Goal: Task Accomplishment & Management: Manage account settings

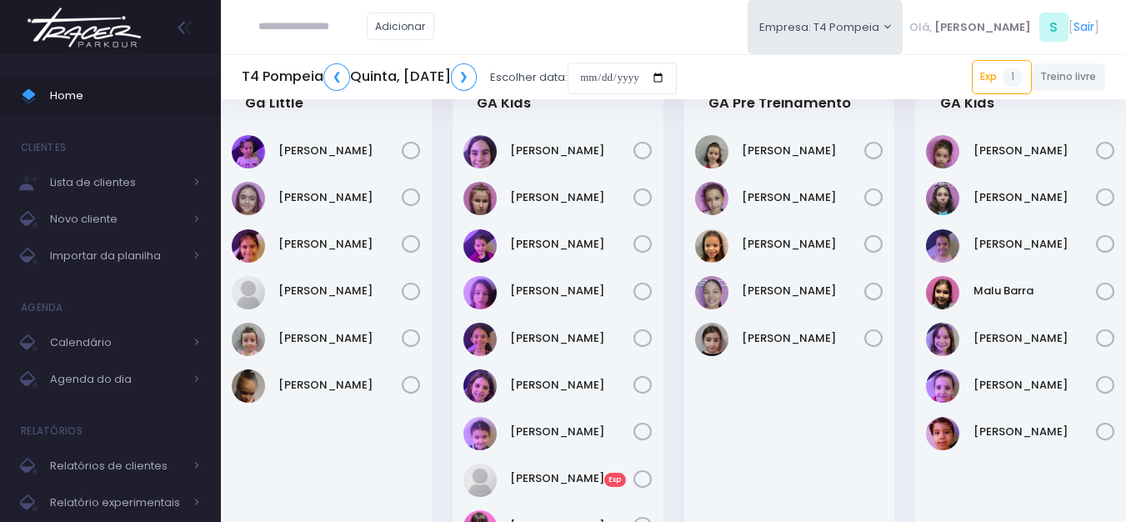
scroll to position [83, 0]
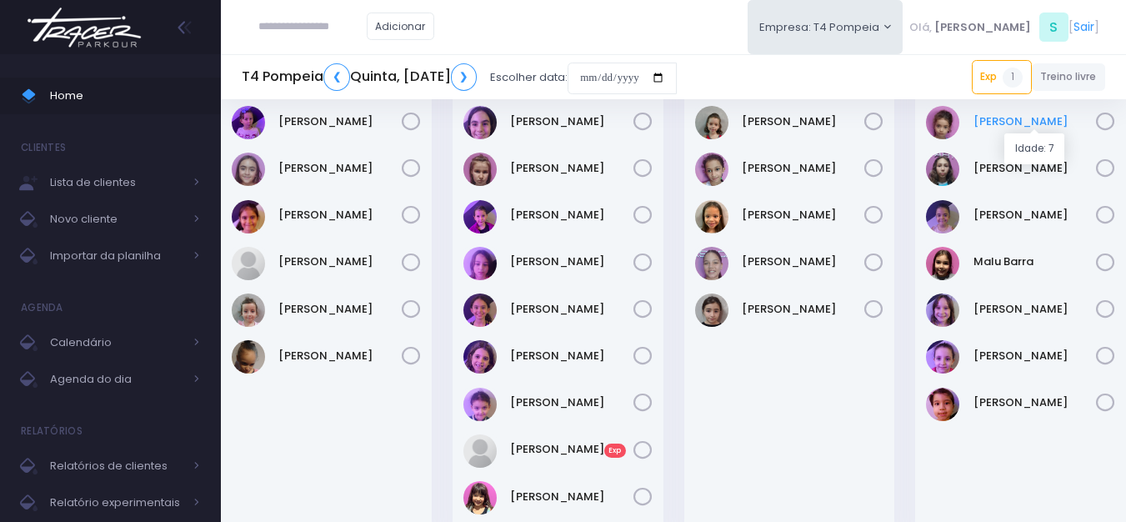
click at [1023, 125] on link "Emilia Rodrigues" at bounding box center [1034, 121] width 123 height 17
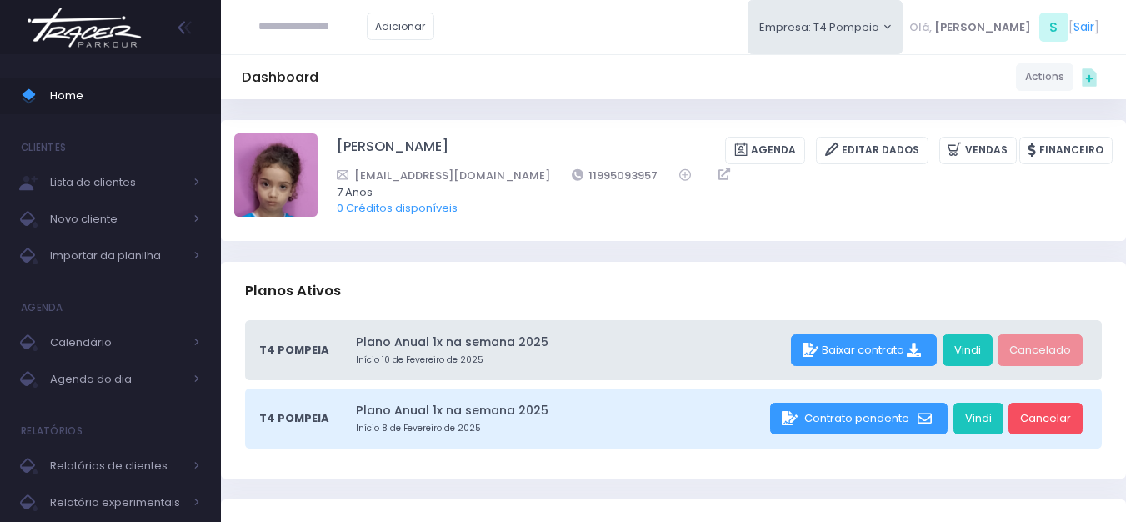
drag, startPoint x: 0, startPoint y: 0, endPoint x: 682, endPoint y: 263, distance: 730.7
click at [703, 268] on div "Planos Ativos" at bounding box center [673, 291] width 905 height 58
click at [778, 95] on div "Dashboard Actions Choose Label: Customer Partner Suplier Member Staff Add new" at bounding box center [673, 76] width 905 height 45
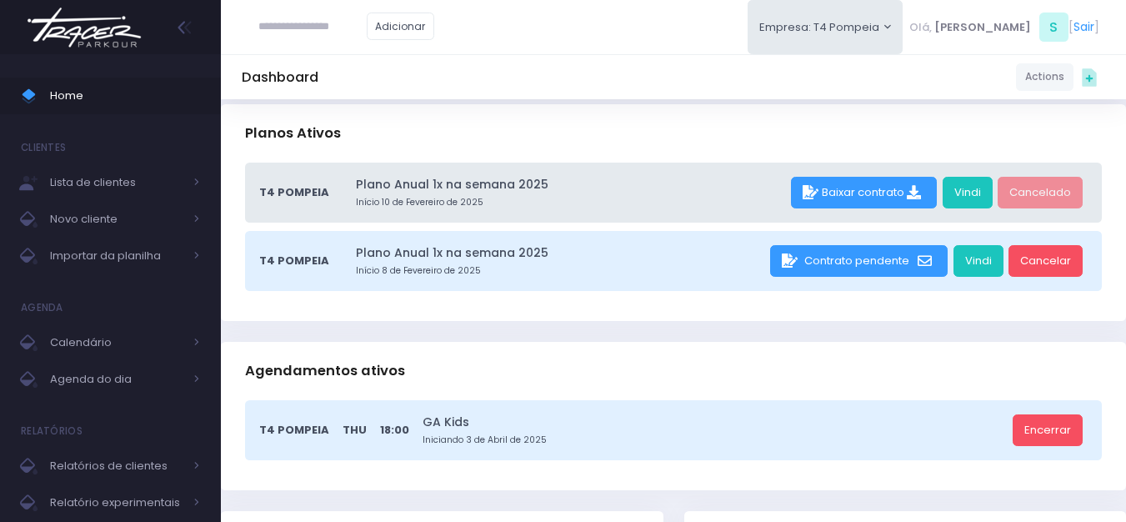
scroll to position [333, 0]
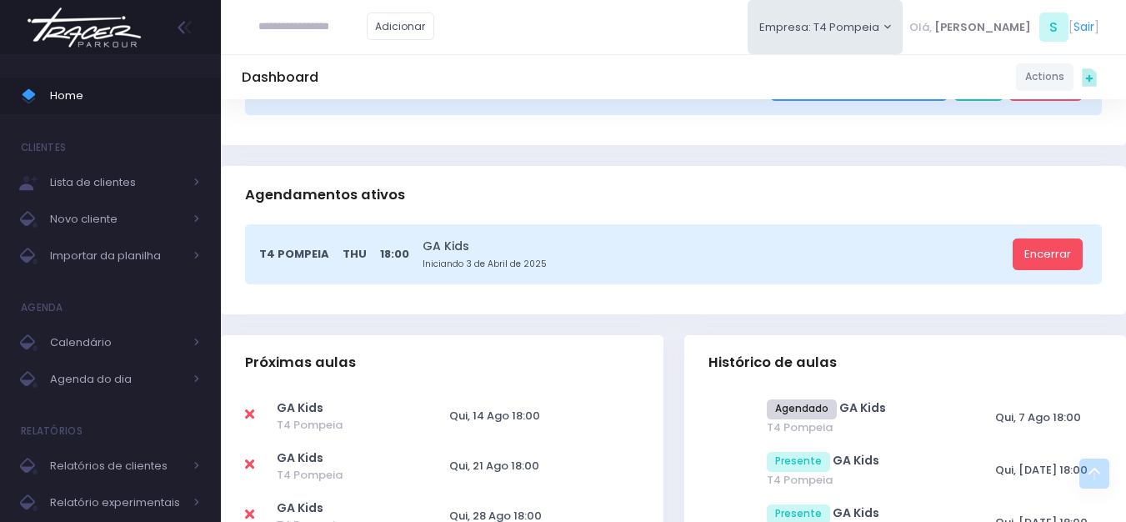
click at [249, 415] on icon at bounding box center [249, 413] width 9 height 13
type input "**********"
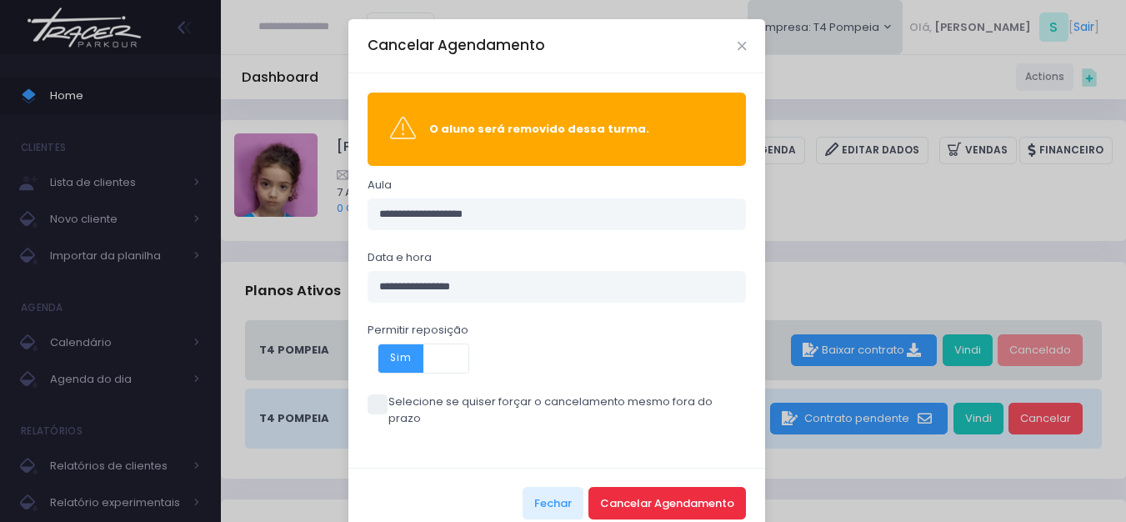
click at [635, 487] on button "Cancelar Agendamento" at bounding box center [666, 503] width 157 height 32
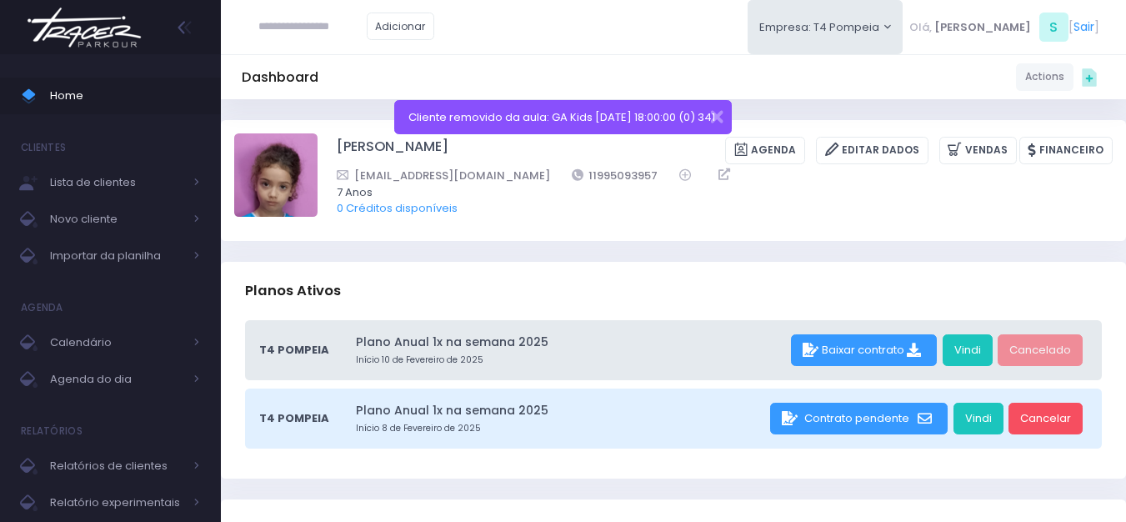
click at [126, 30] on img at bounding box center [84, 27] width 127 height 58
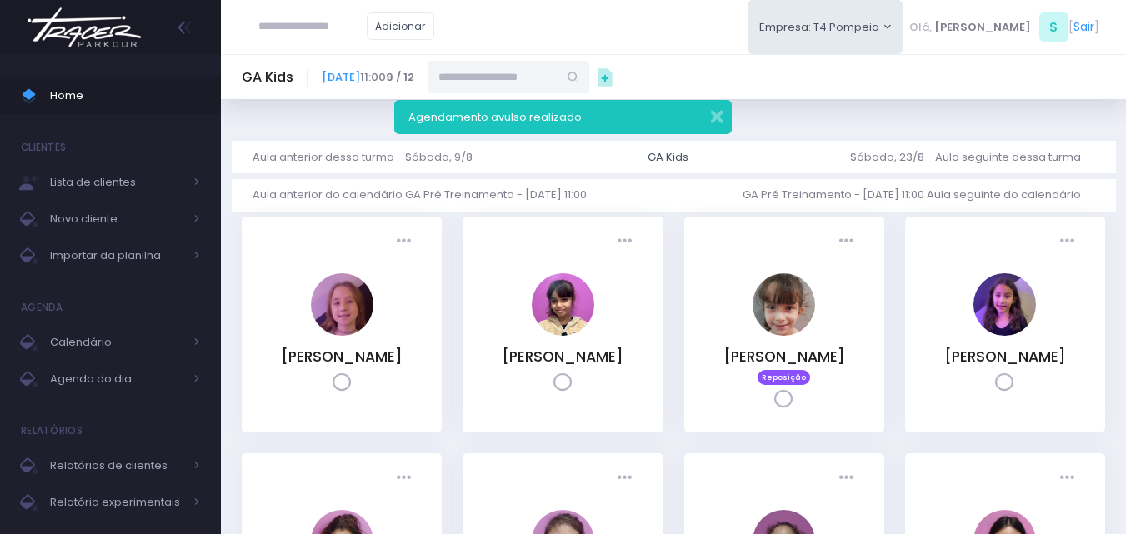
click at [69, 25] on img at bounding box center [84, 27] width 127 height 58
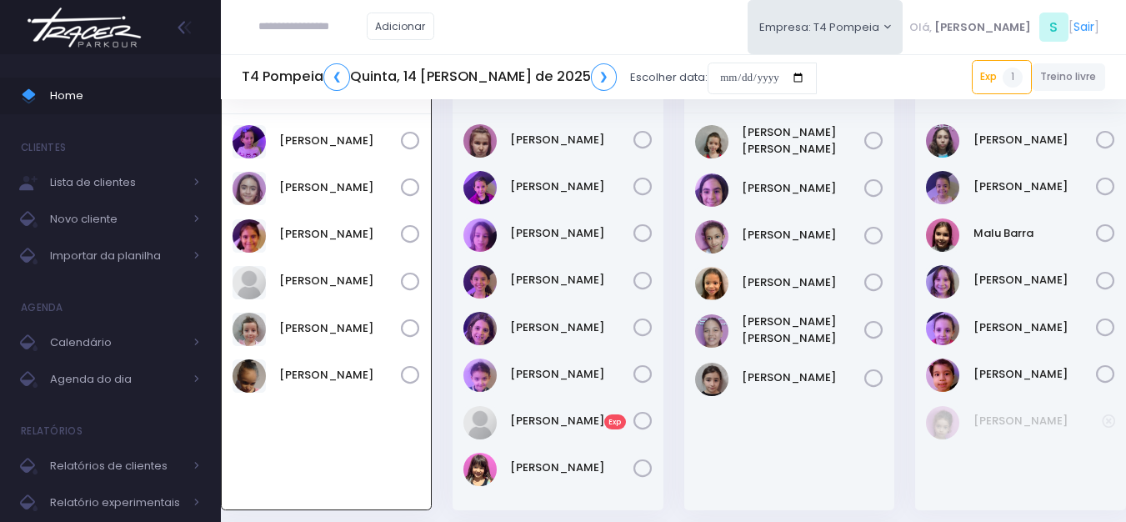
scroll to position [37, 0]
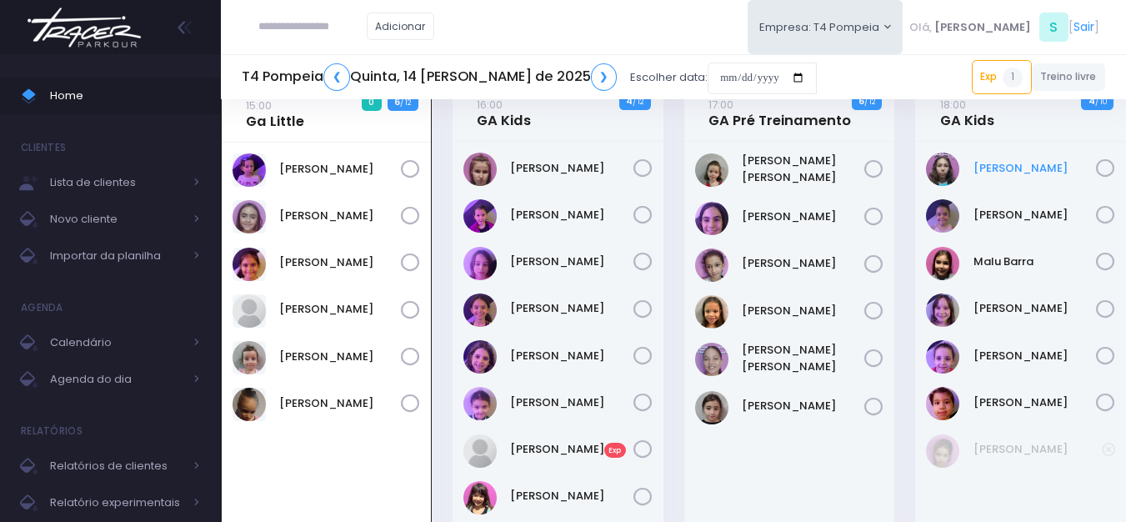
drag, startPoint x: 1002, startPoint y: 176, endPoint x: 1009, endPoint y: 166, distance: 12.5
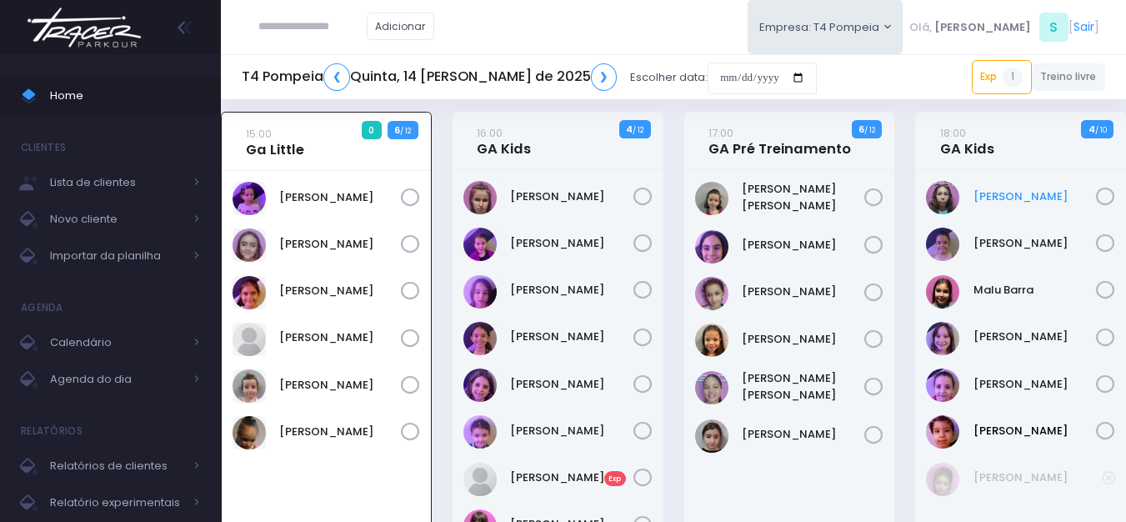
scroll to position [0, 0]
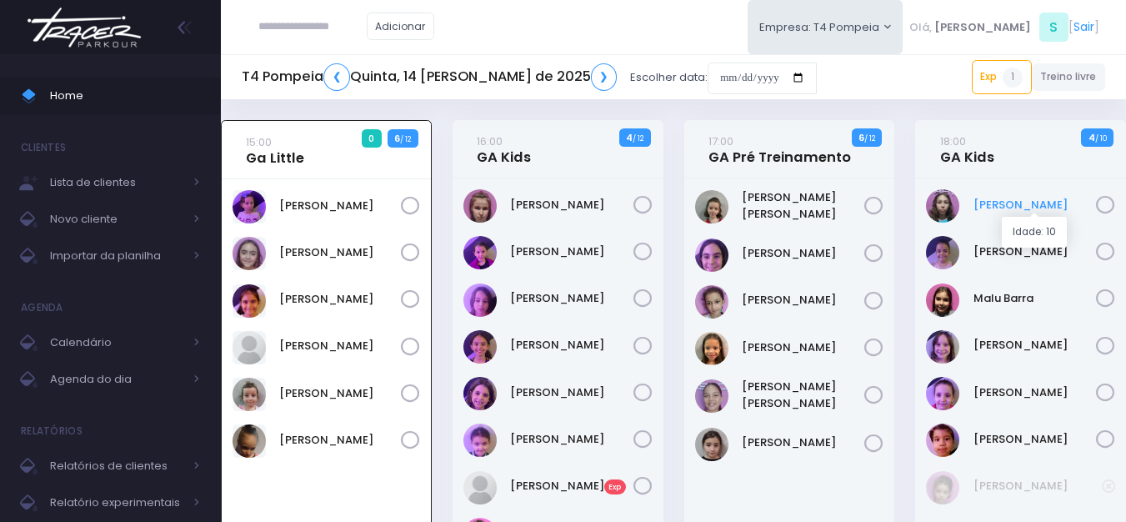
click at [1016, 206] on link "Filomena Caruso" at bounding box center [1034, 205] width 123 height 17
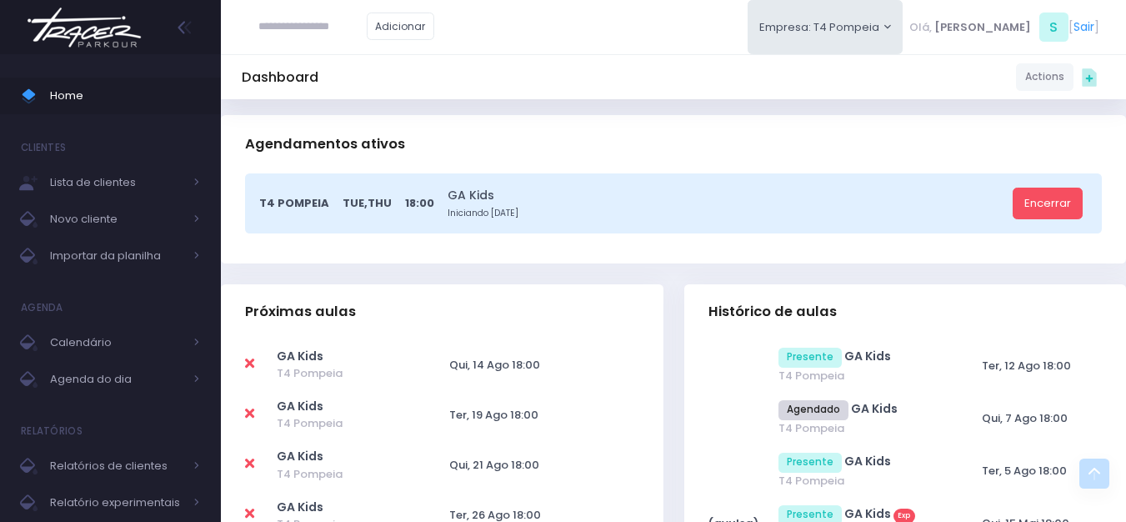
scroll to position [417, 0]
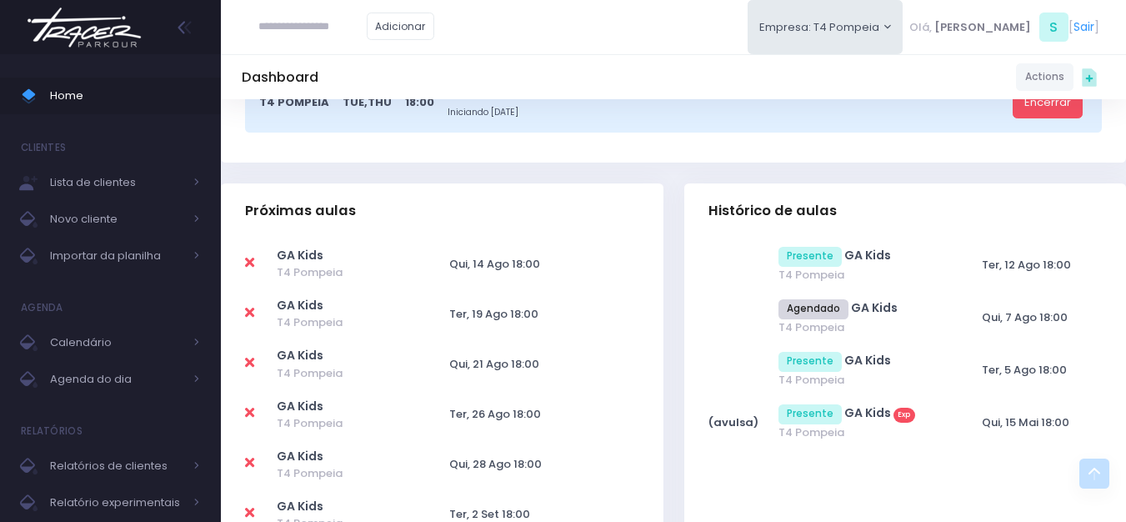
click at [254, 263] on icon at bounding box center [249, 262] width 9 height 13
type input "**********"
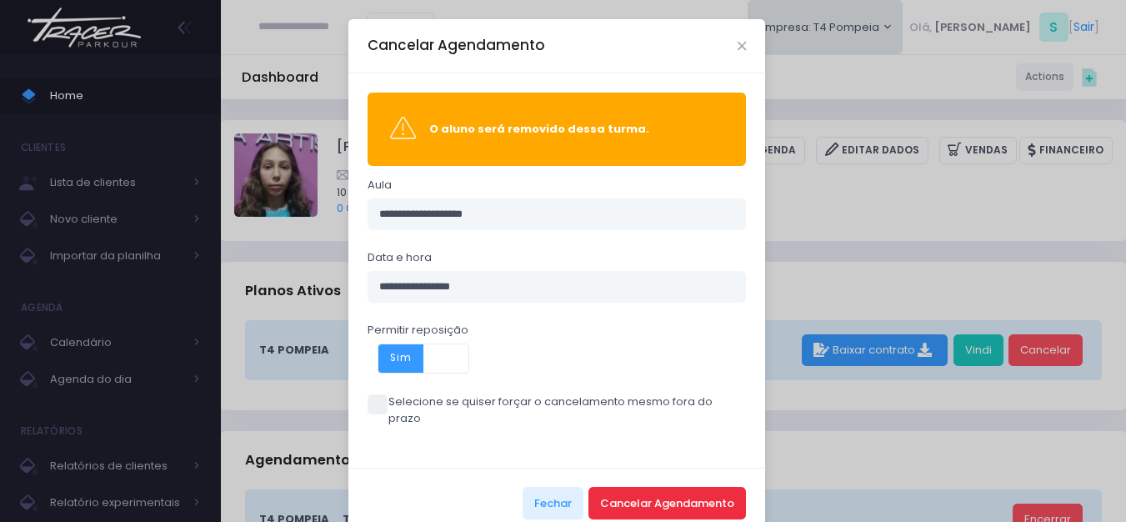
click at [725, 490] on button "Cancelar Agendamento" at bounding box center [666, 503] width 157 height 32
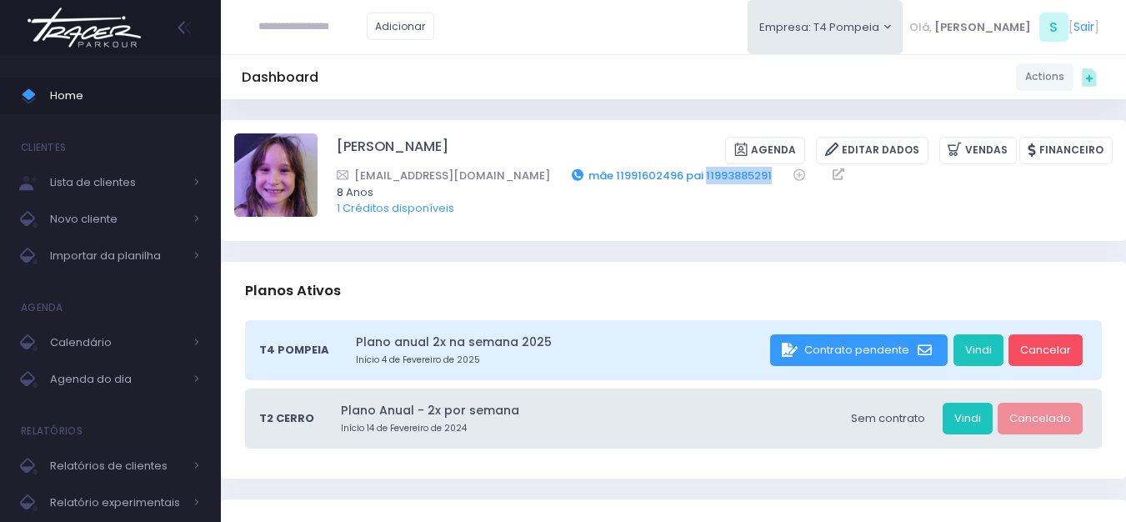
drag, startPoint x: 734, startPoint y: 177, endPoint x: 665, endPoint y: 182, distance: 69.3
click at [665, 182] on div "Tmgouveia.adv@gmail.com mãe 11991602496 pai 11993885291" at bounding box center [714, 175] width 754 height 17
copy link "11993885291"
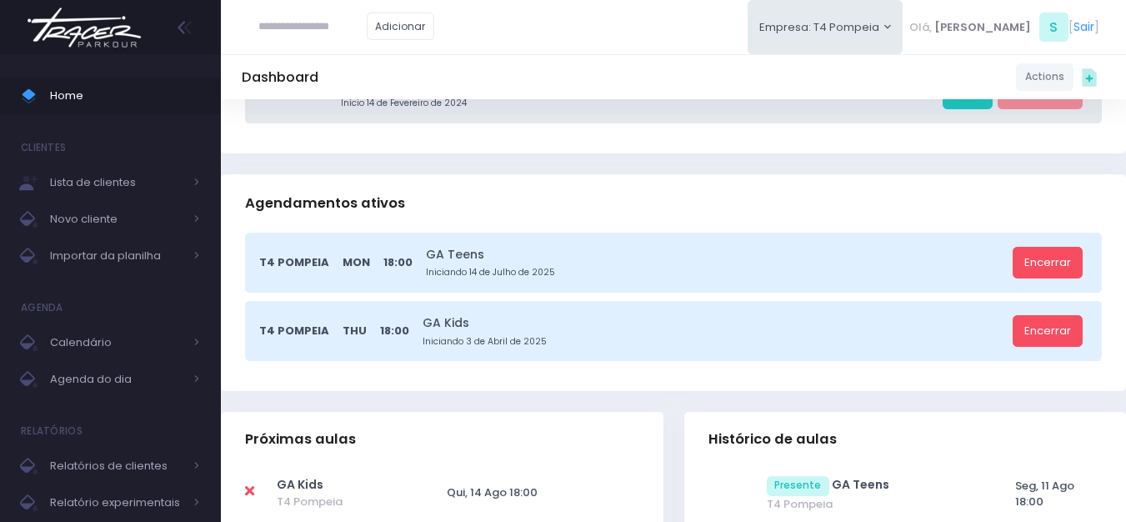
scroll to position [417, 0]
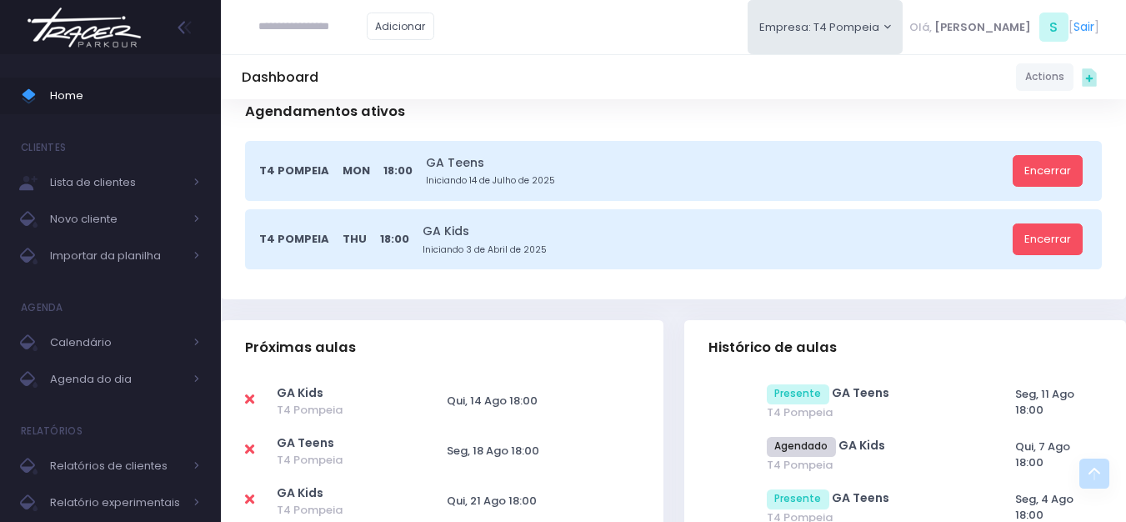
click at [251, 388] on td at bounding box center [260, 401] width 31 height 50
click at [251, 395] on icon at bounding box center [249, 398] width 9 height 13
type input "**********"
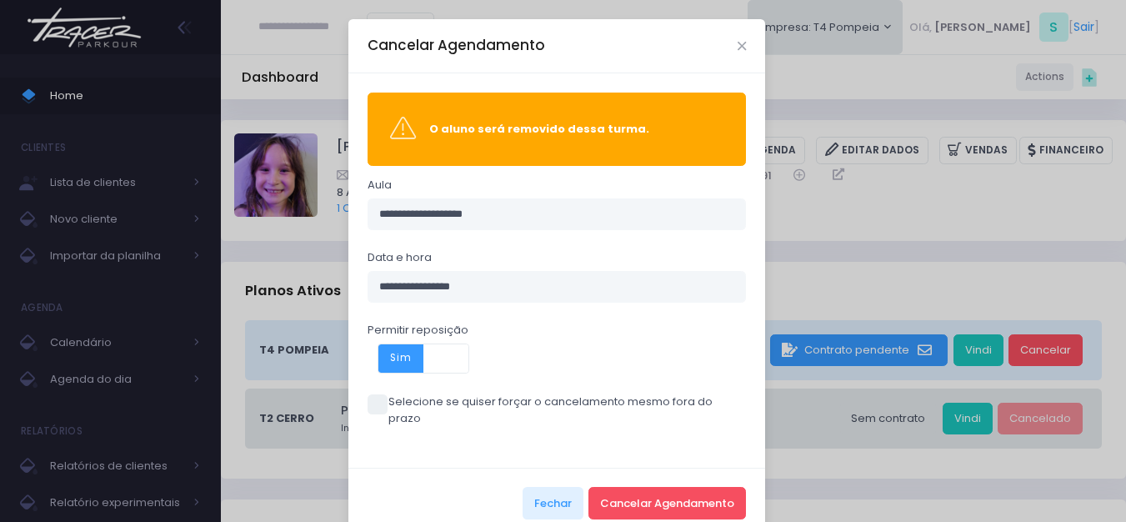
click at [405, 398] on label "Selecione se quiser forçar o cancelamento mesmo fora do prazo" at bounding box center [556, 409] width 379 height 32
click at [661, 487] on button "Cancelar Agendamento" at bounding box center [666, 503] width 157 height 32
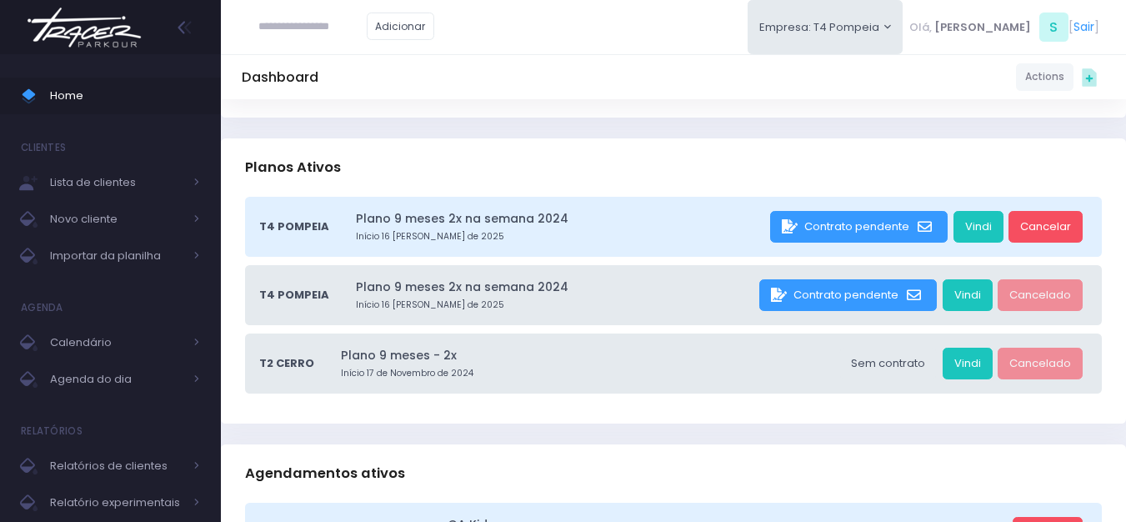
scroll to position [333, 0]
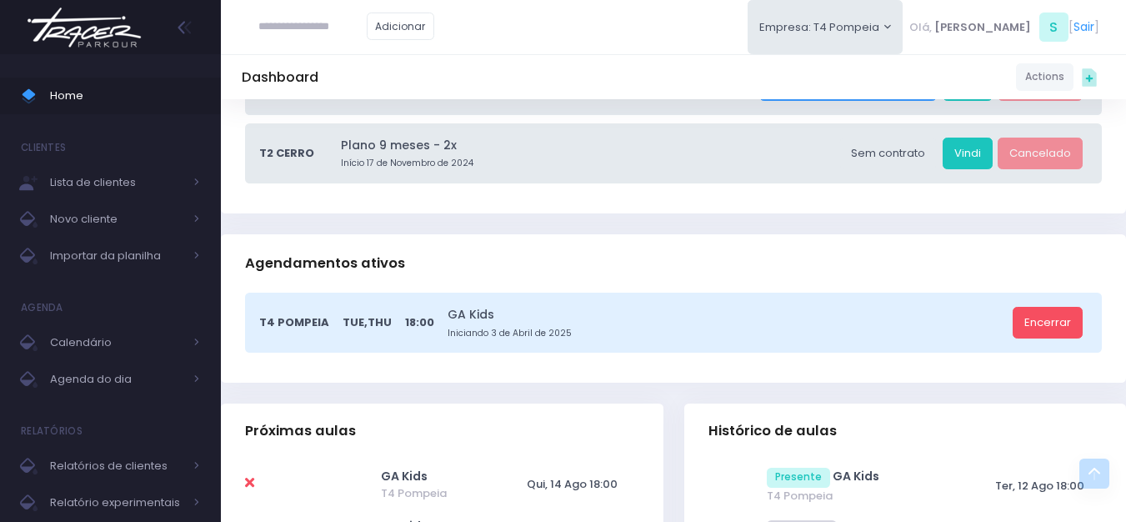
click at [252, 488] on icon at bounding box center [249, 482] width 9 height 13
type input "**********"
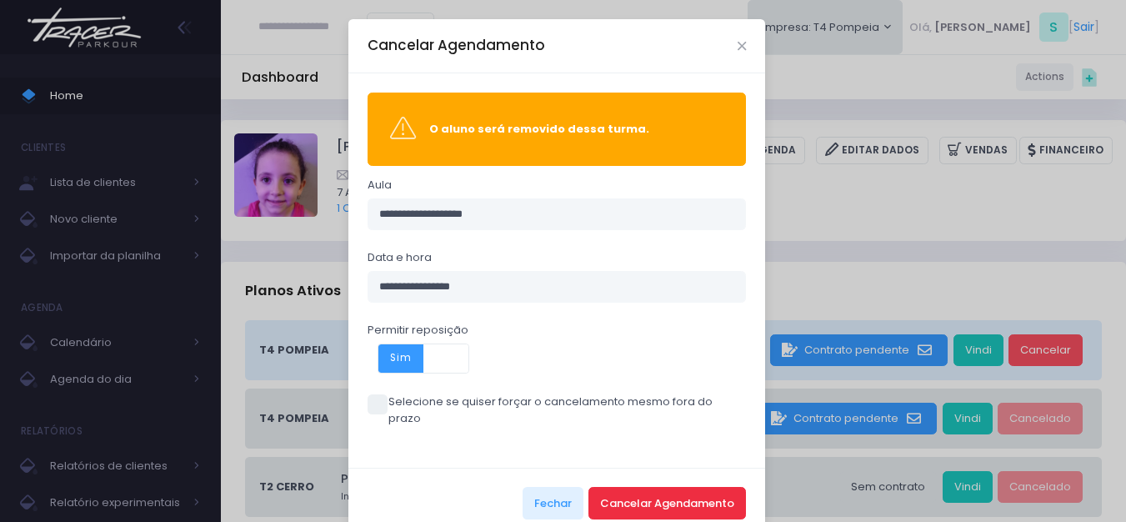
click at [623, 495] on button "Cancelar Agendamento" at bounding box center [666, 503] width 157 height 32
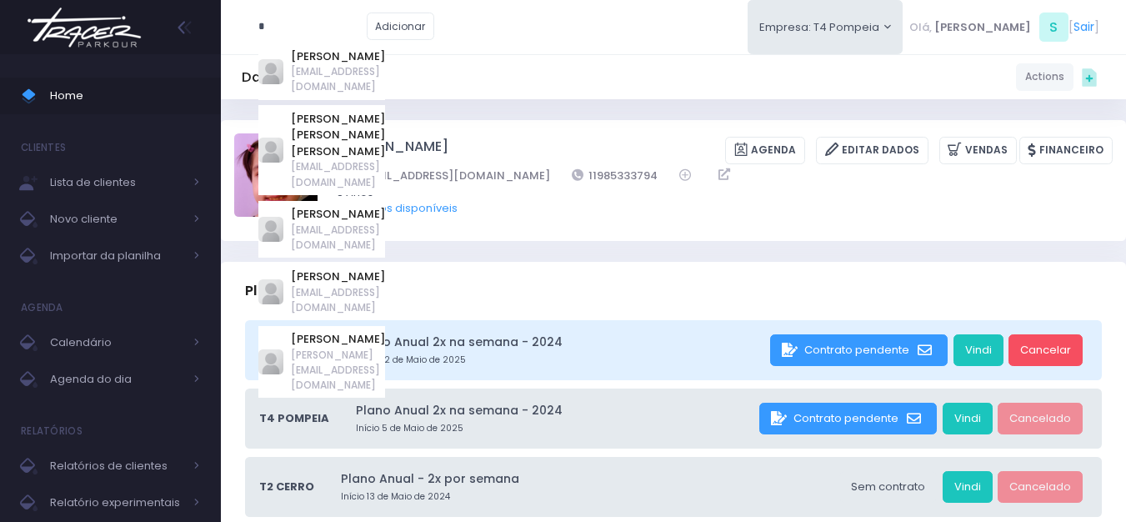
type input "*"
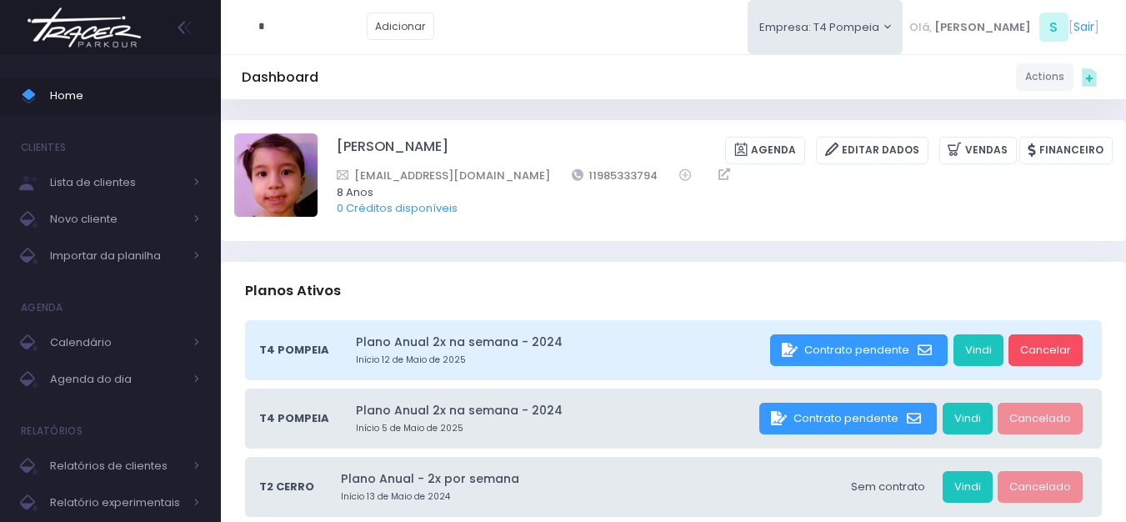
click at [538, 272] on div "Planos Ativos" at bounding box center [673, 291] width 905 height 58
drag, startPoint x: 617, startPoint y: 174, endPoint x: 552, endPoint y: 179, distance: 66.0
click at [552, 179] on div "[EMAIL_ADDRESS][DOMAIN_NAME] 11985333794" at bounding box center [714, 175] width 754 height 17
copy link "11985333794"
click at [43, 8] on img at bounding box center [84, 27] width 127 height 58
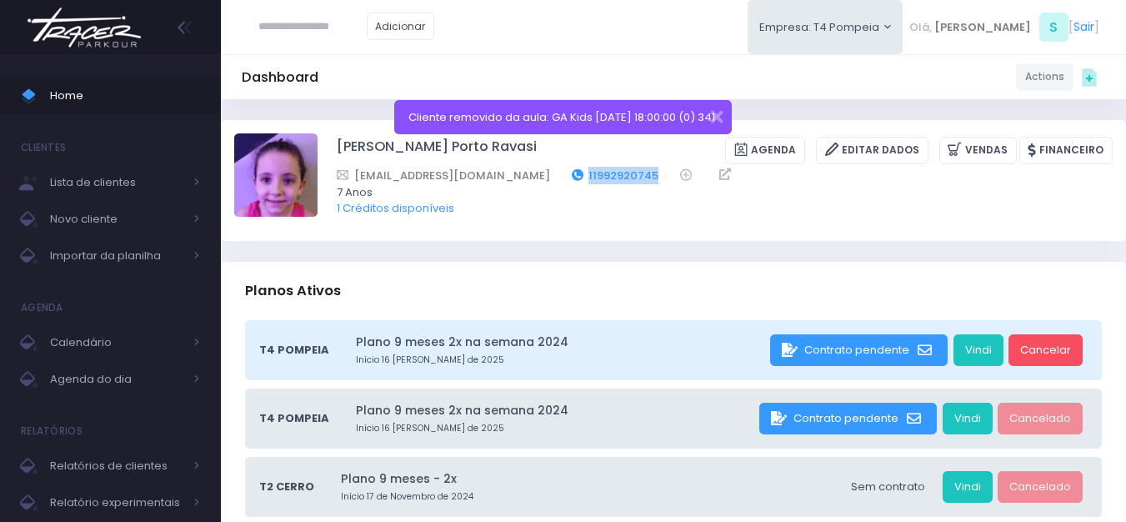
drag, startPoint x: 612, startPoint y: 172, endPoint x: 539, endPoint y: 167, distance: 73.6
click at [539, 167] on div "mariw.porto@hotmail.com 11992920745" at bounding box center [714, 175] width 754 height 17
copy link "11992920745"
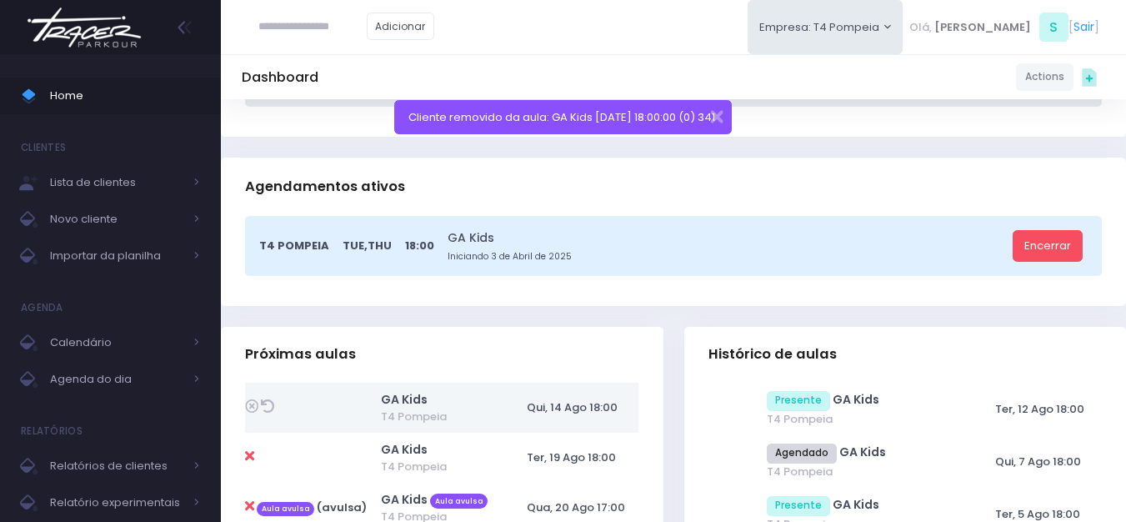
scroll to position [417, 0]
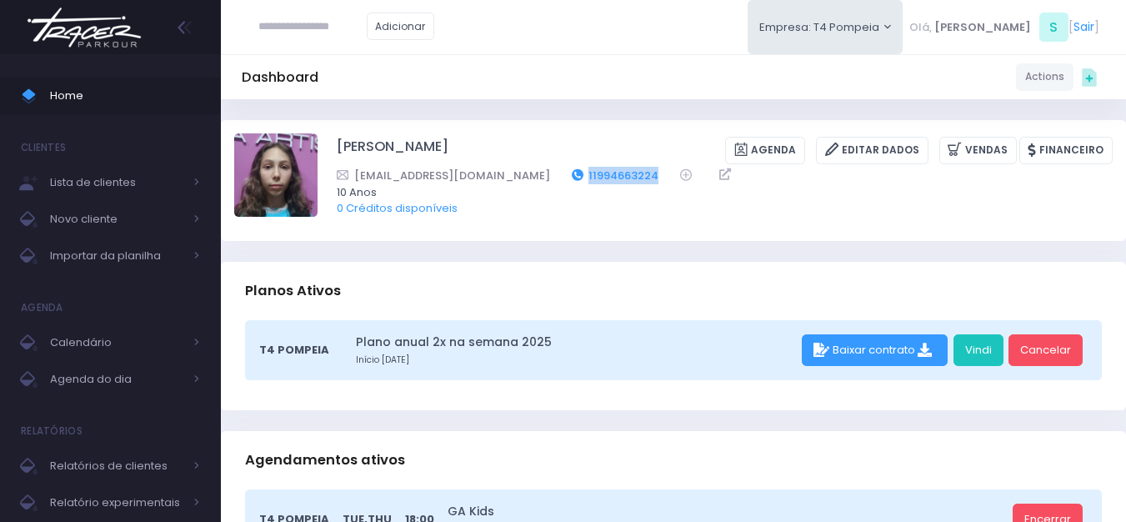
drag, startPoint x: 599, startPoint y: 177, endPoint x: 517, endPoint y: 166, distance: 82.4
click at [517, 167] on div "[EMAIL_ADDRESS][DOMAIN_NAME] 11994663224" at bounding box center [714, 175] width 754 height 17
copy div "11994663224"
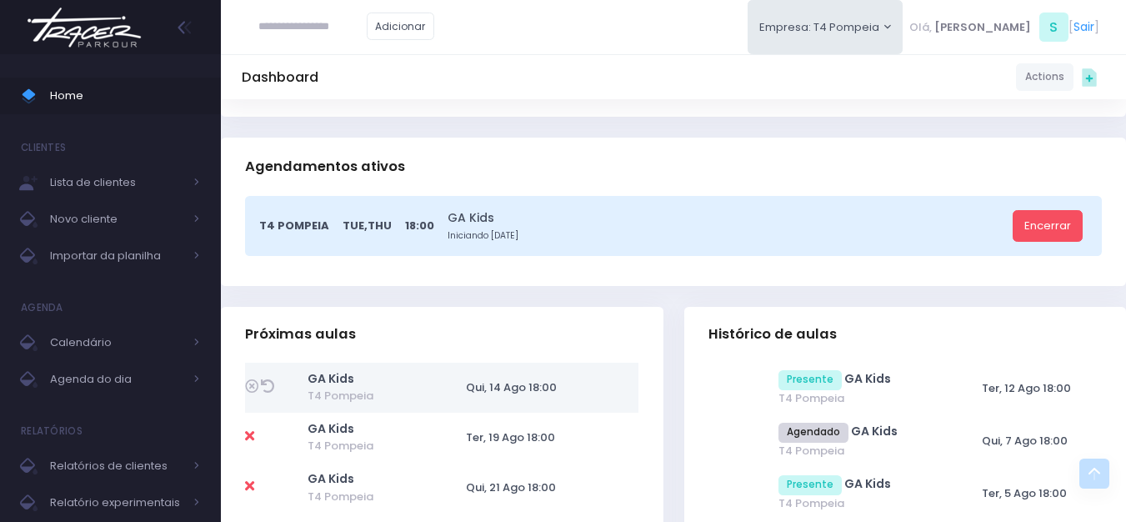
scroll to position [417, 0]
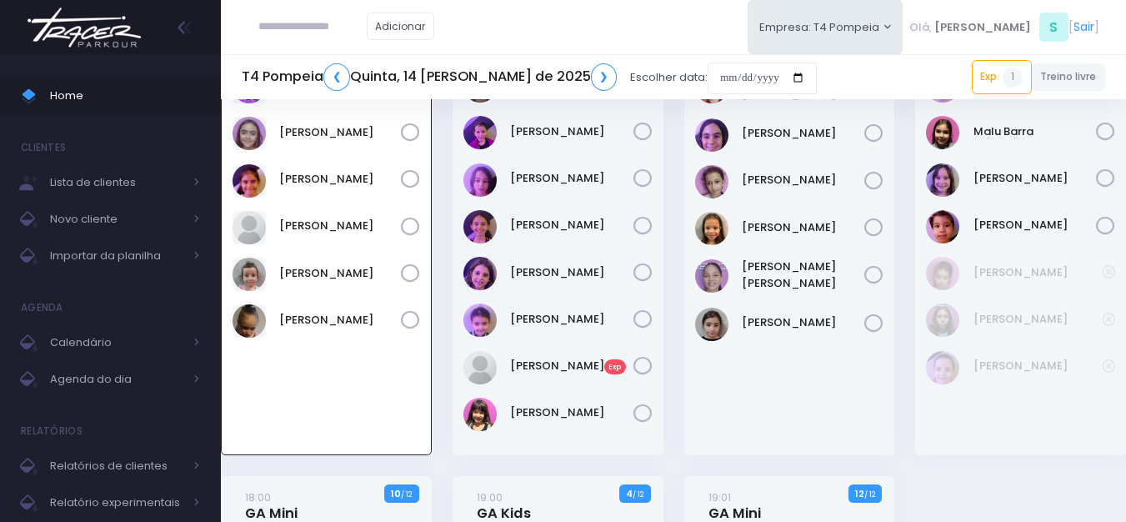
scroll to position [37, 0]
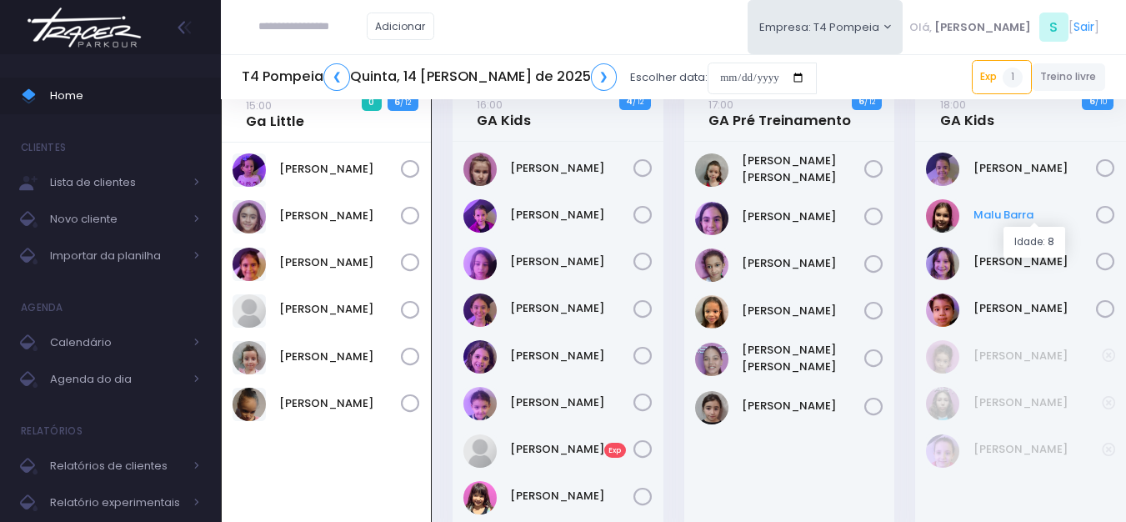
click at [1024, 212] on link "Malu Barra" at bounding box center [1034, 215] width 123 height 17
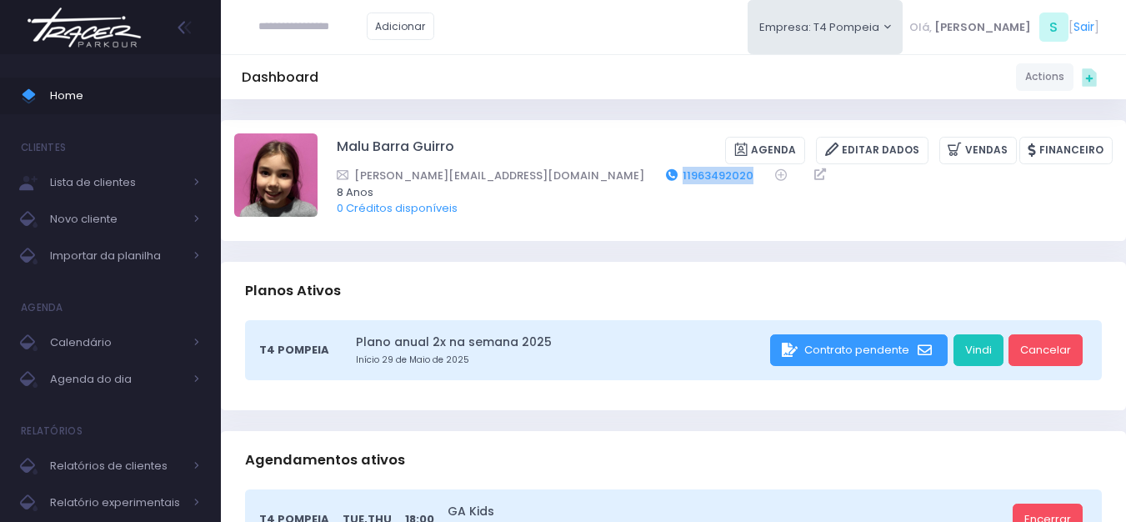
drag, startPoint x: 628, startPoint y: 168, endPoint x: 547, endPoint y: 177, distance: 82.2
click at [547, 177] on div "[PERSON_NAME][EMAIL_ADDRESS][DOMAIN_NAME] 11963492020" at bounding box center [714, 175] width 754 height 17
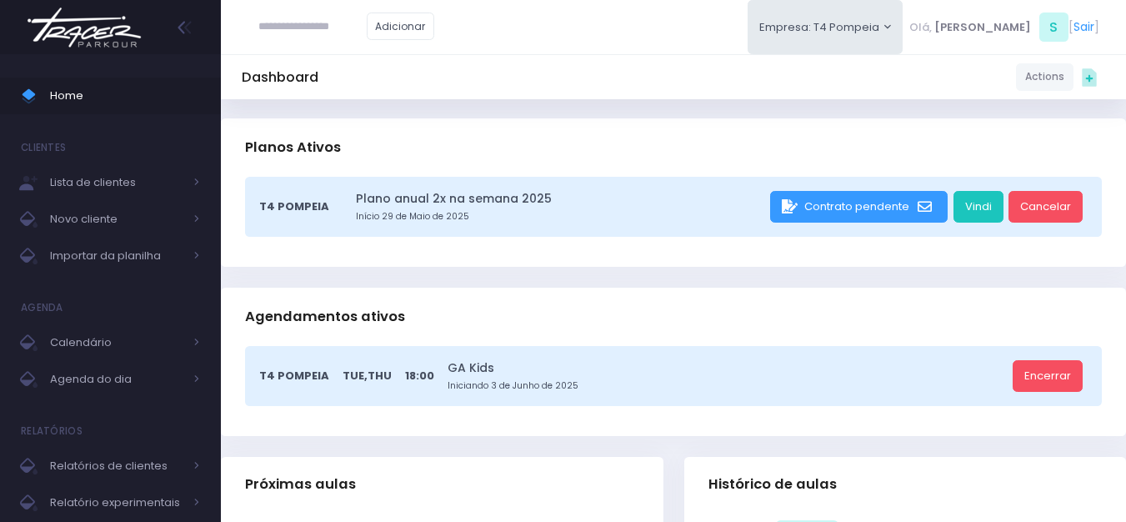
scroll to position [250, 0]
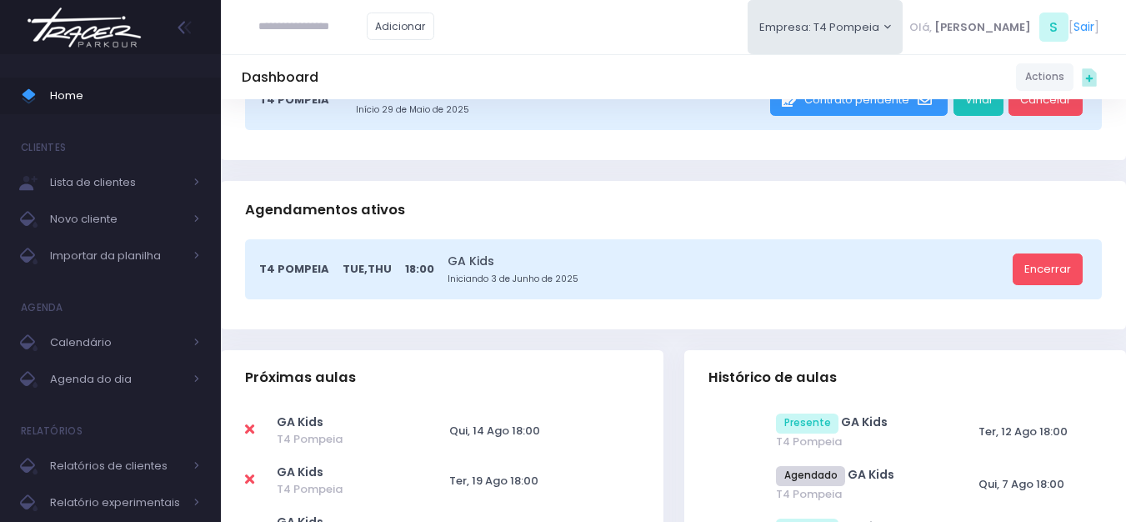
click at [257, 422] on td at bounding box center [261, 431] width 32 height 50
click at [254, 431] on icon at bounding box center [249, 428] width 9 height 13
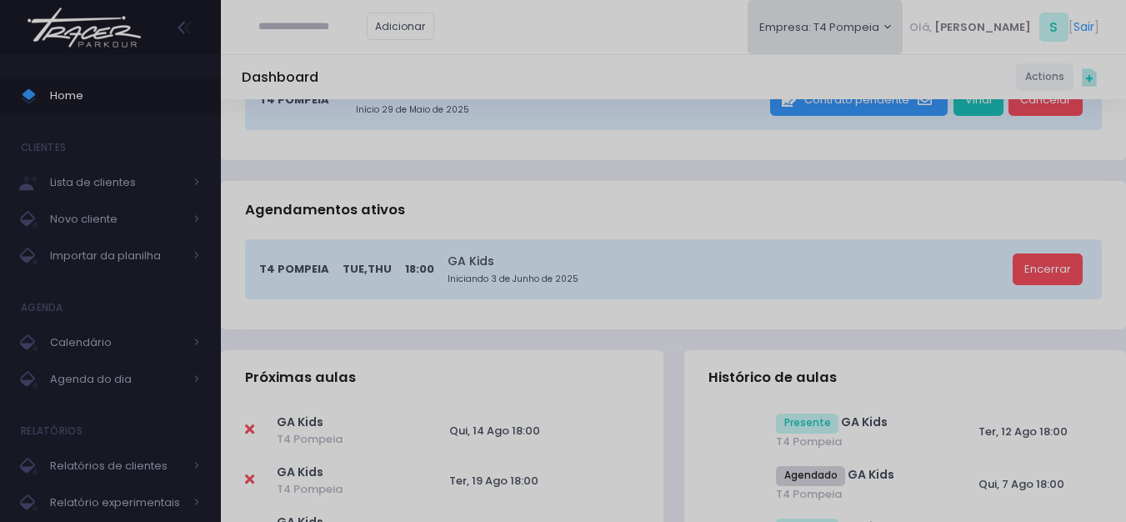
type input "**********"
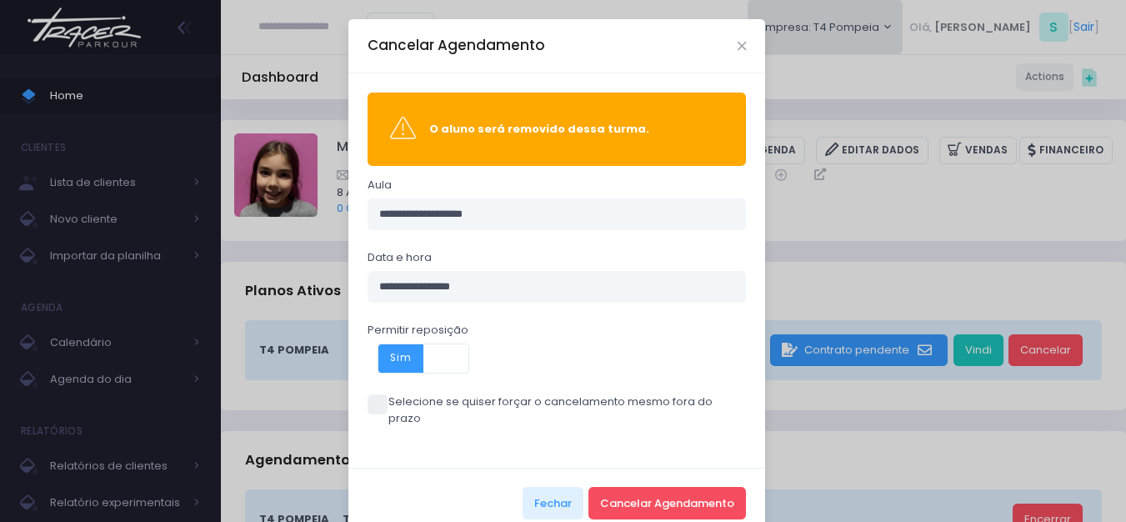
click at [446, 396] on label "Selecione se quiser forçar o cancelamento mesmo fora do prazo" at bounding box center [556, 409] width 379 height 32
click at [679, 491] on button "Cancelar Agendamento" at bounding box center [666, 503] width 157 height 32
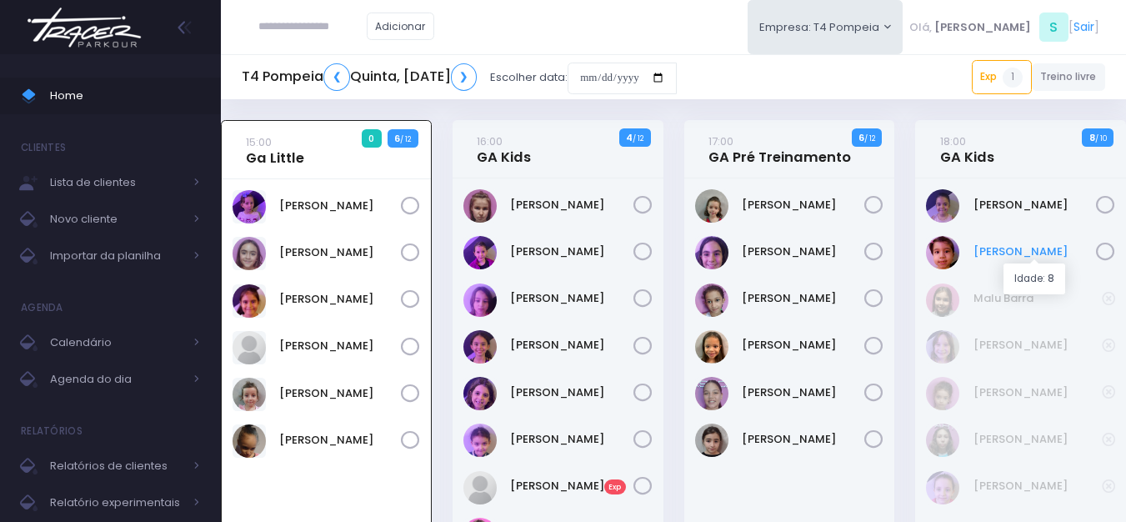
click at [982, 247] on link "[PERSON_NAME]" at bounding box center [1034, 251] width 123 height 17
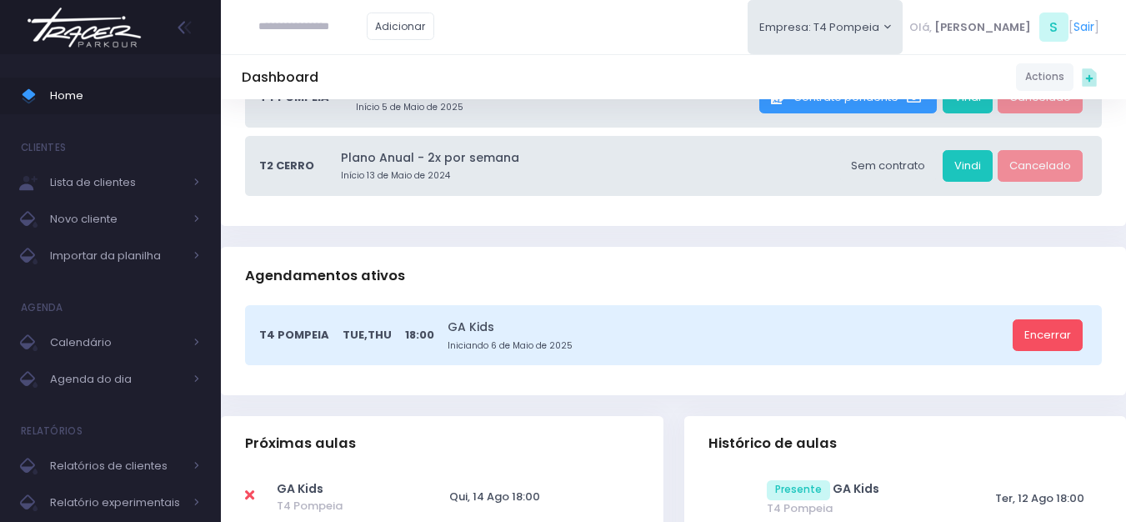
scroll to position [500, 0]
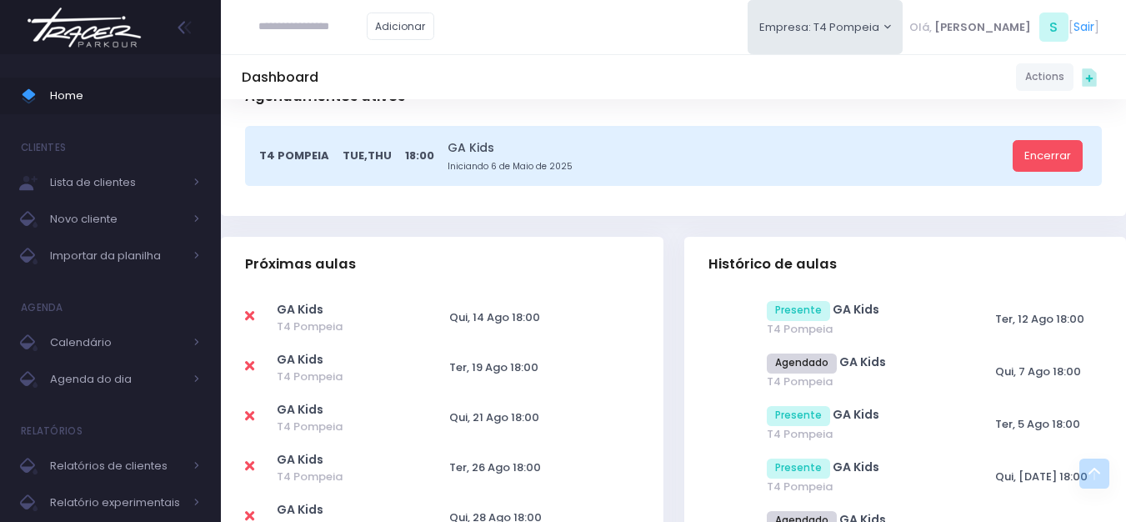
click at [251, 312] on icon at bounding box center [249, 315] width 9 height 13
type input "**********"
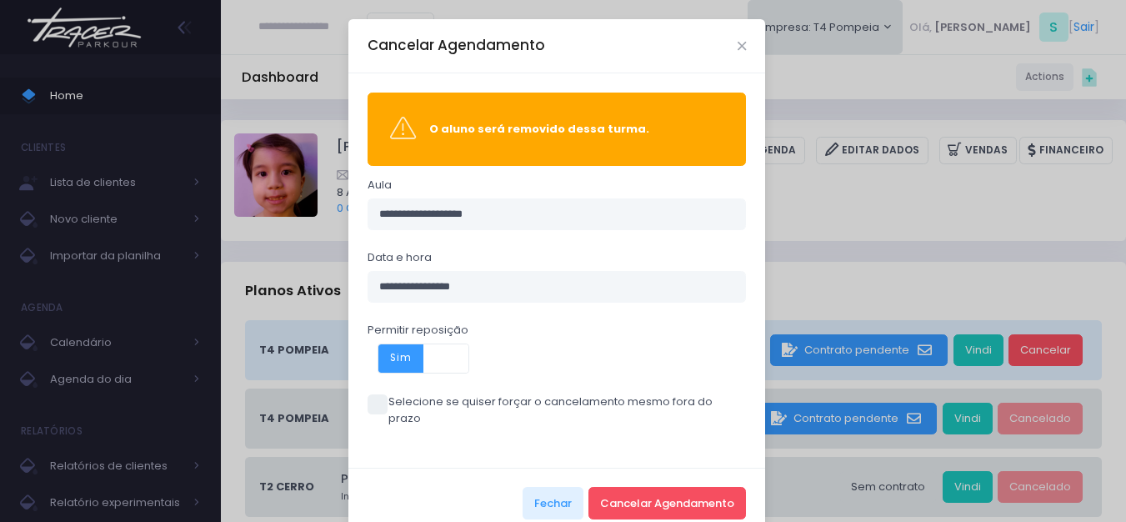
click at [437, 406] on label "Selecione se quiser forçar o cancelamento mesmo fora do prazo" at bounding box center [556, 409] width 379 height 32
click at [736, 494] on button "Cancelar Agendamento" at bounding box center [666, 503] width 157 height 32
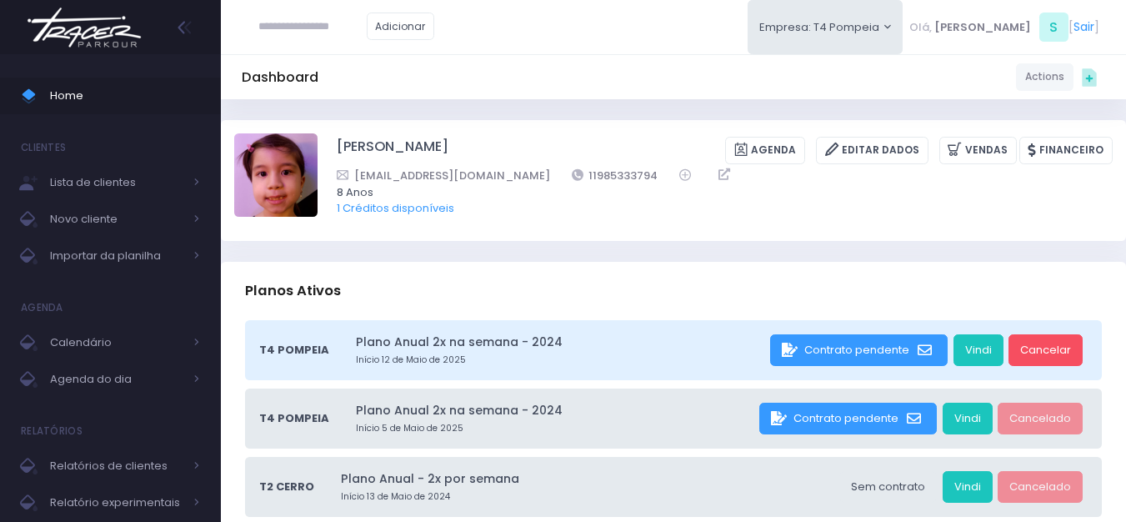
click at [73, 41] on img at bounding box center [84, 27] width 127 height 58
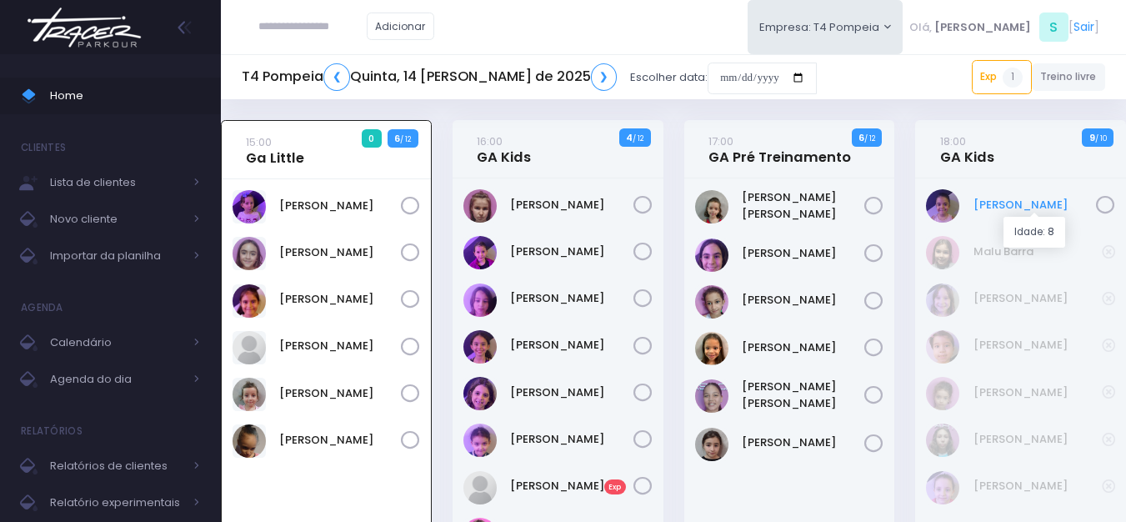
click at [1003, 201] on link "[PERSON_NAME]" at bounding box center [1034, 205] width 123 height 17
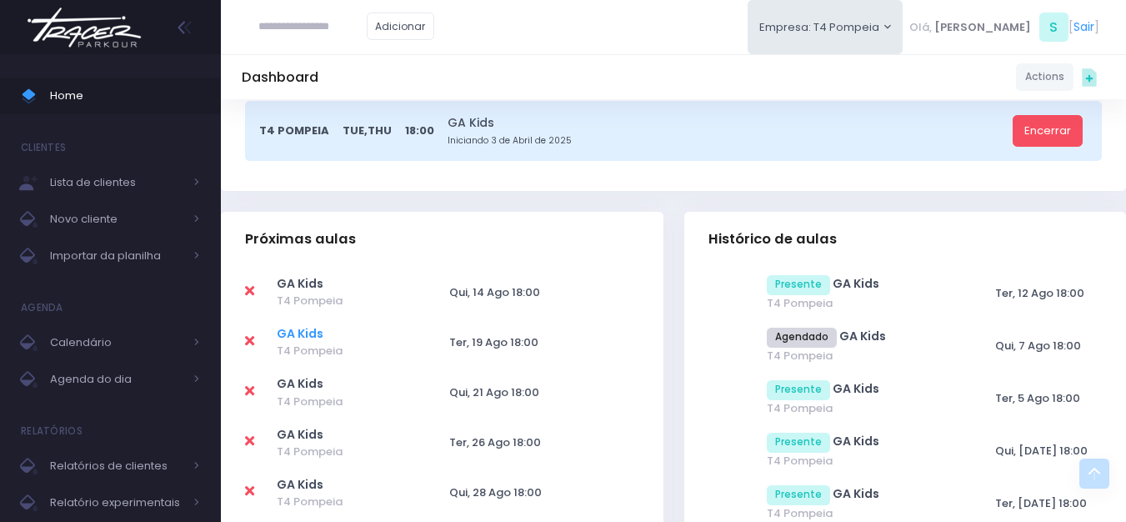
scroll to position [417, 0]
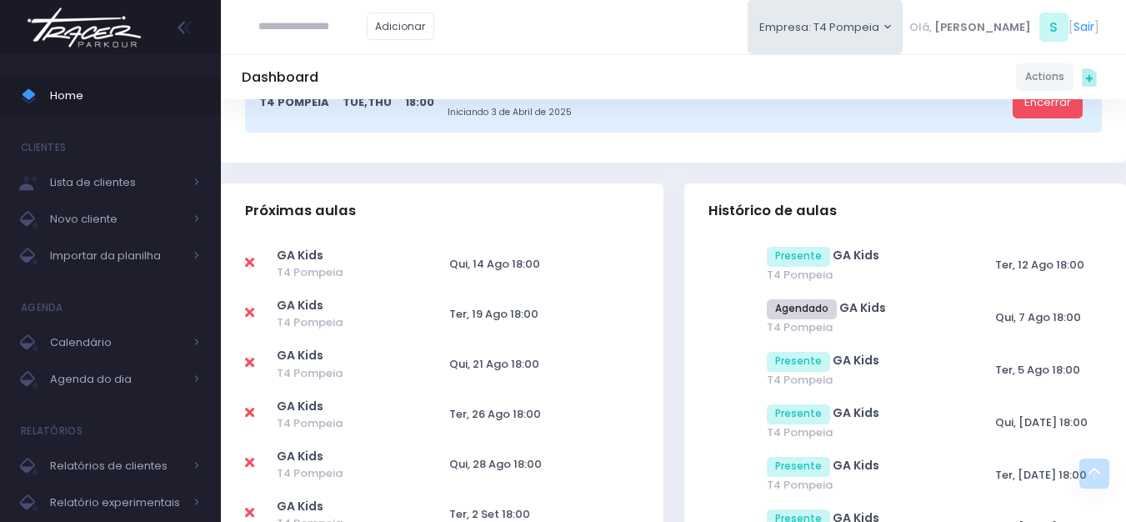
click at [245, 267] on icon at bounding box center [249, 262] width 9 height 13
type input "**********"
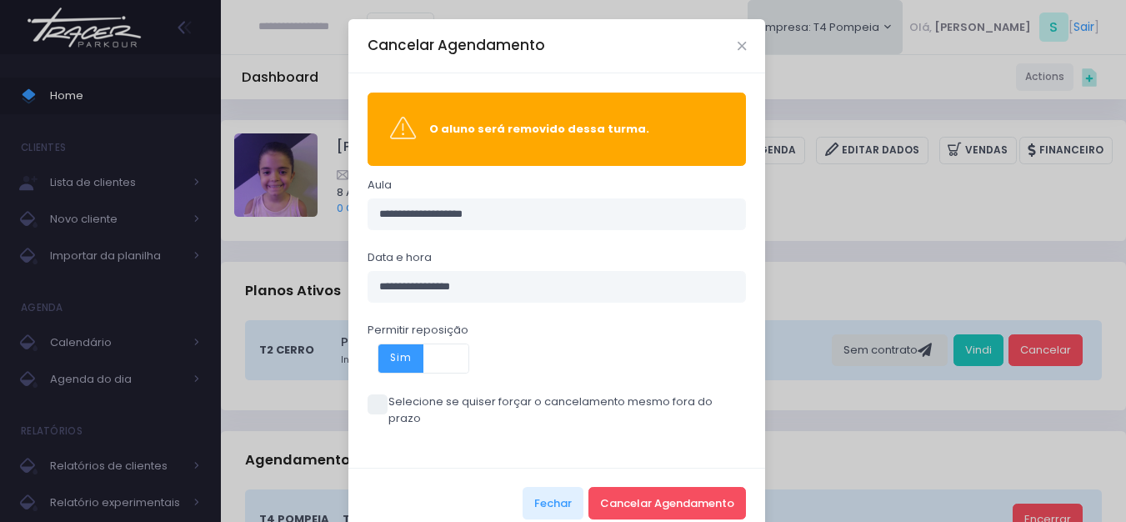
click at [456, 401] on label "Selecione se quiser forçar o cancelamento mesmo fora do prazo" at bounding box center [556, 409] width 379 height 32
click at [701, 487] on button "Cancelar Agendamento" at bounding box center [666, 503] width 157 height 32
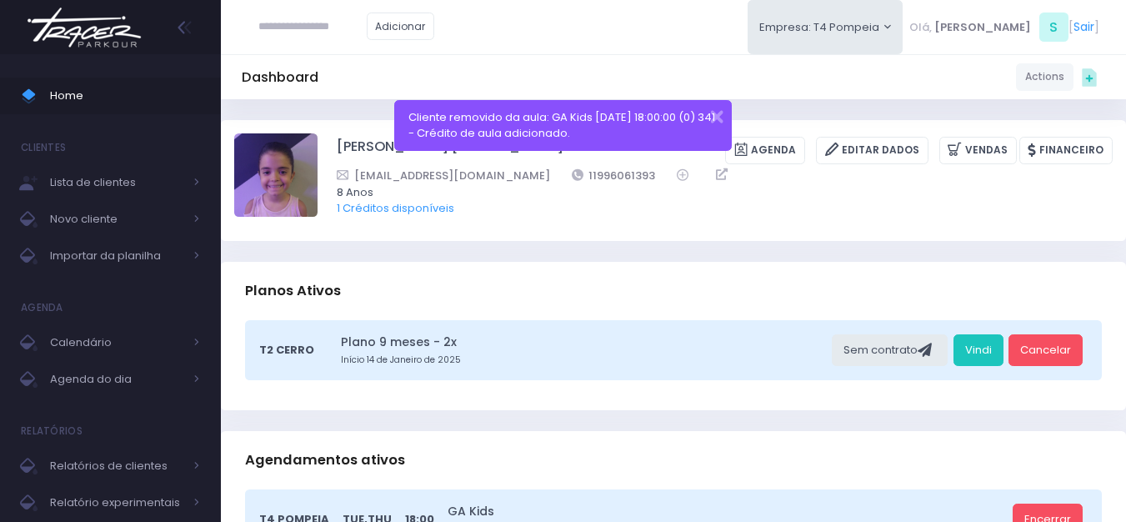
click at [119, 38] on img at bounding box center [84, 27] width 127 height 58
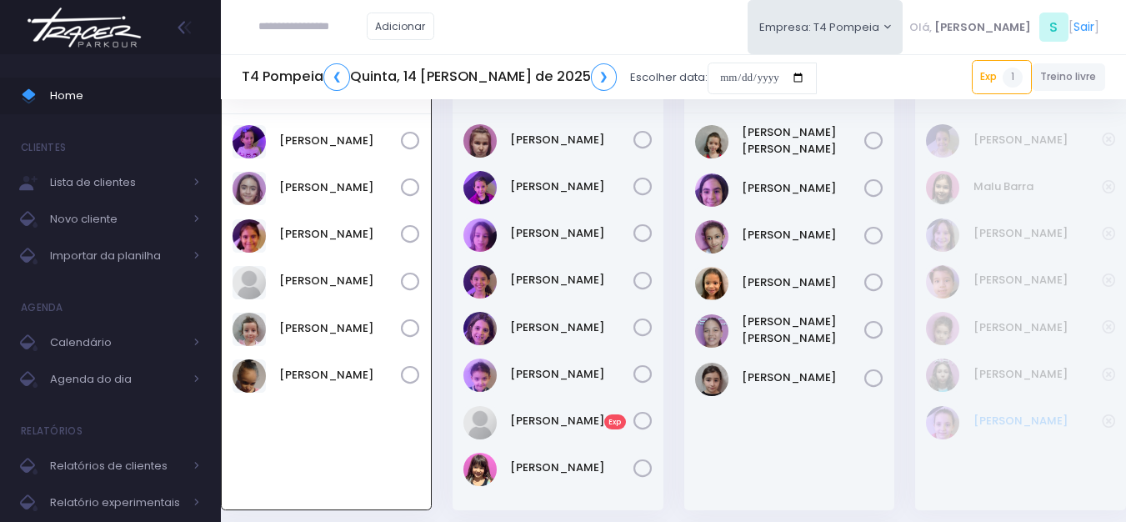
scroll to position [37, 0]
